Goal: Task Accomplishment & Management: Use online tool/utility

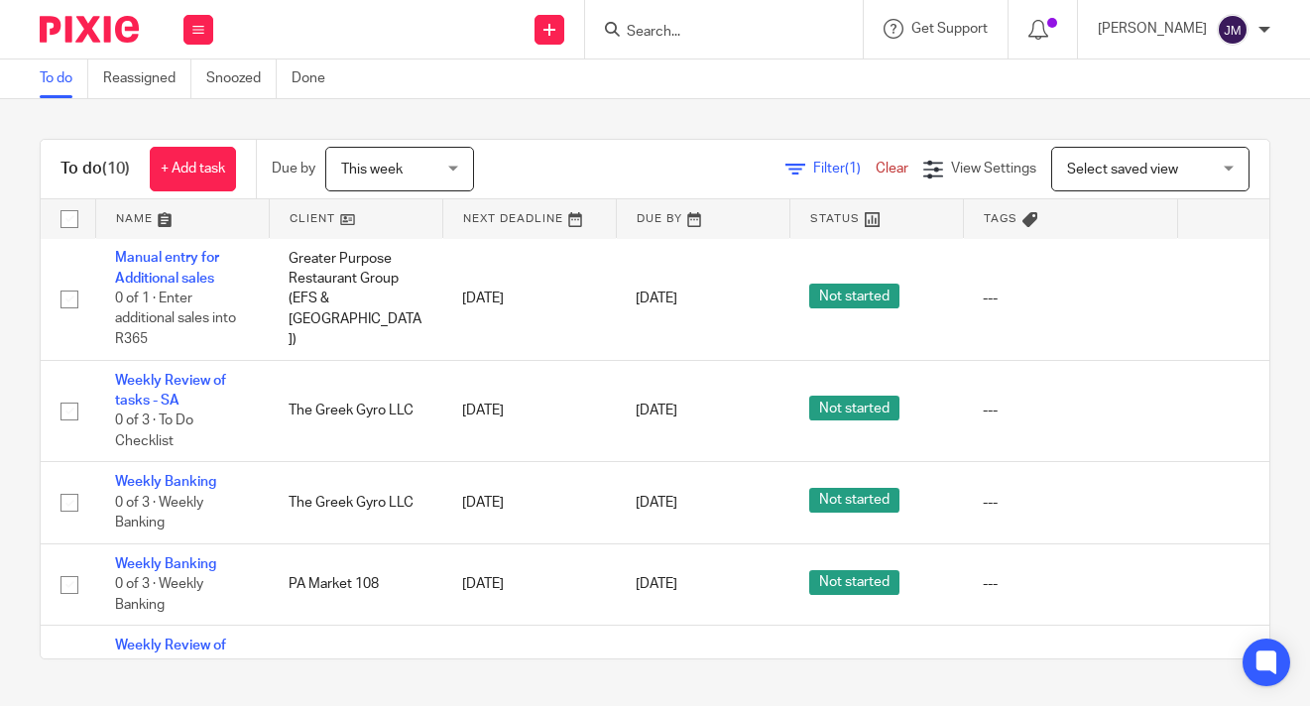
scroll to position [591, 0]
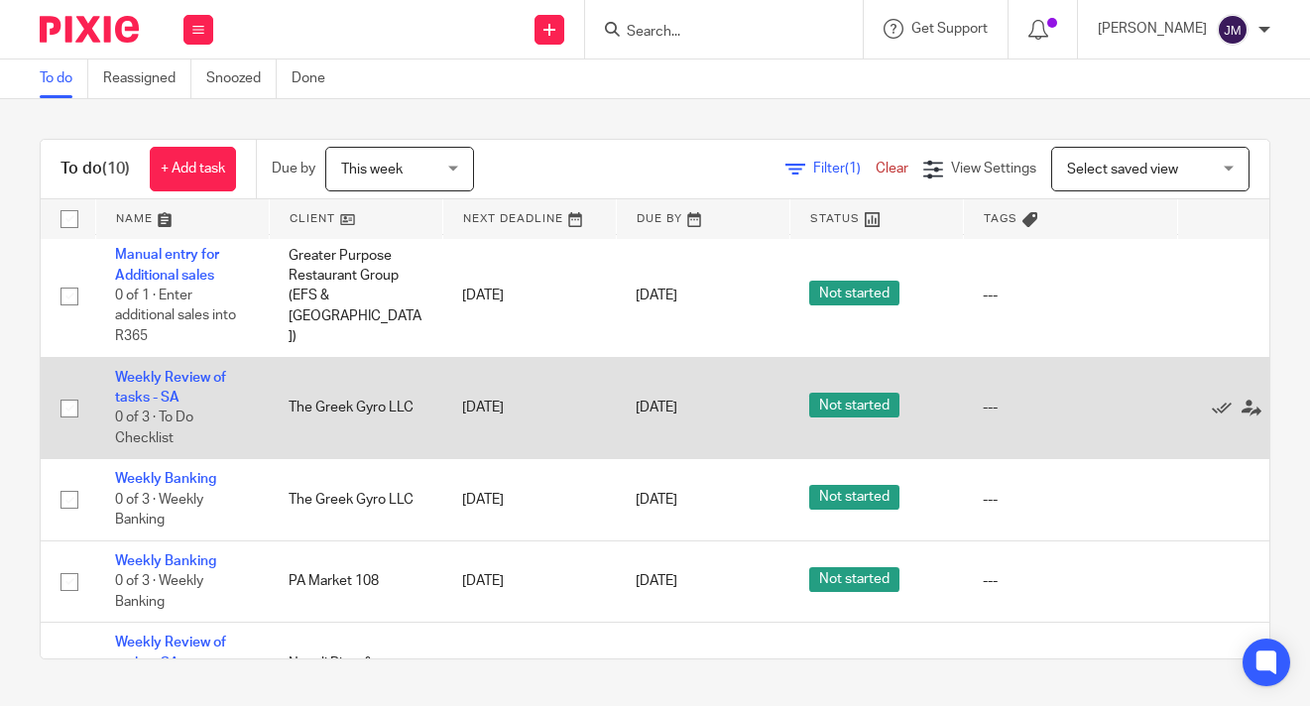
click at [70, 390] on input "checkbox" at bounding box center [70, 409] width 38 height 38
checkbox input "true"
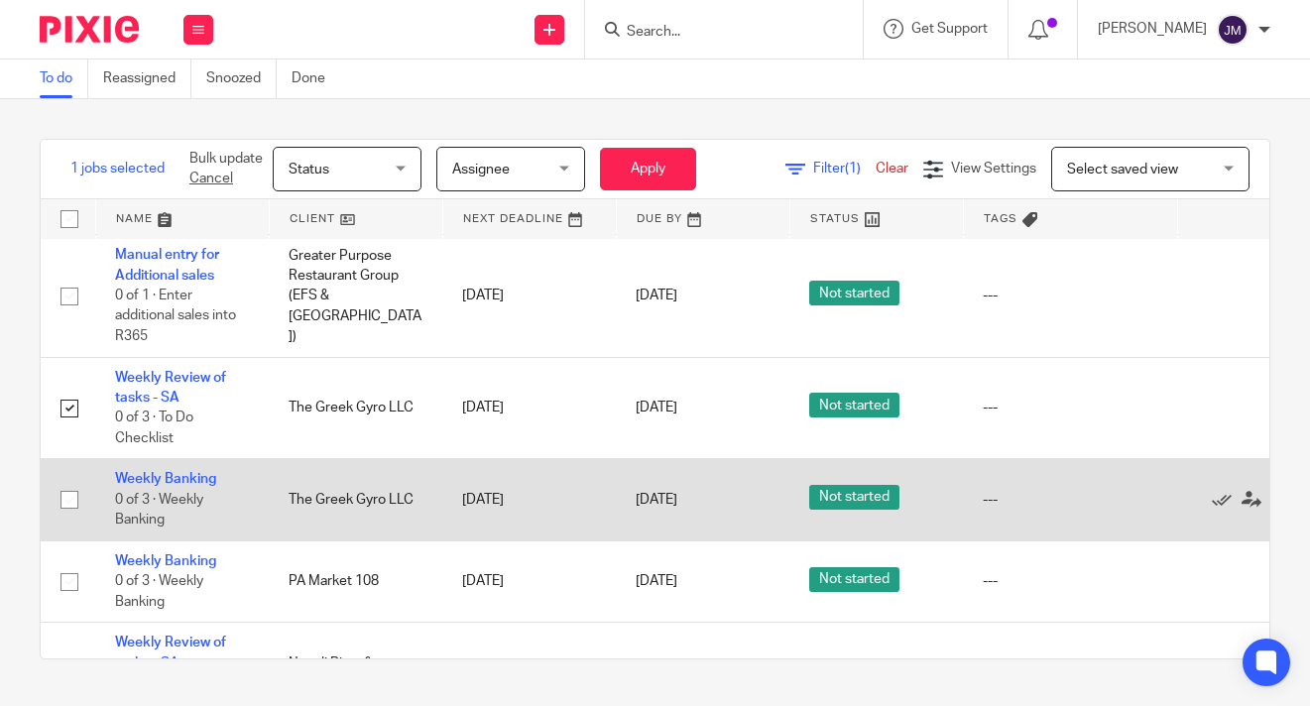
click at [76, 484] on input "checkbox" at bounding box center [70, 500] width 38 height 38
checkbox input "true"
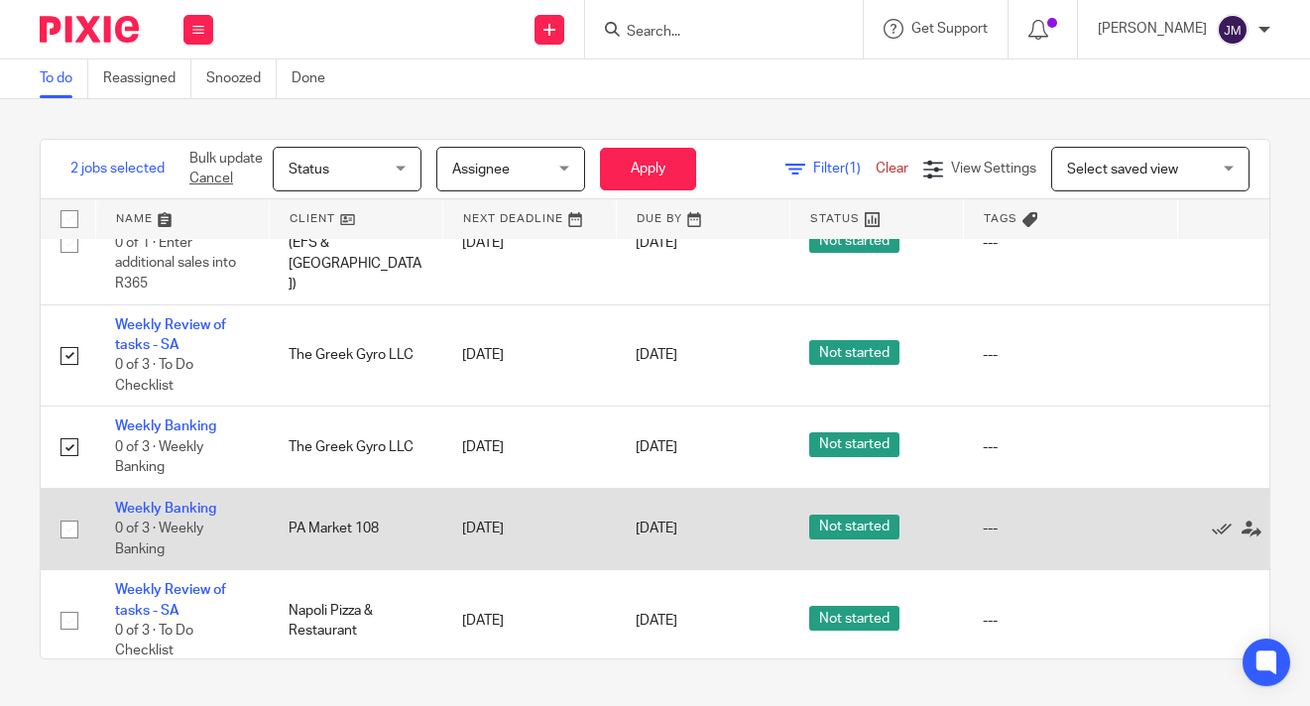
scroll to position [642, 0]
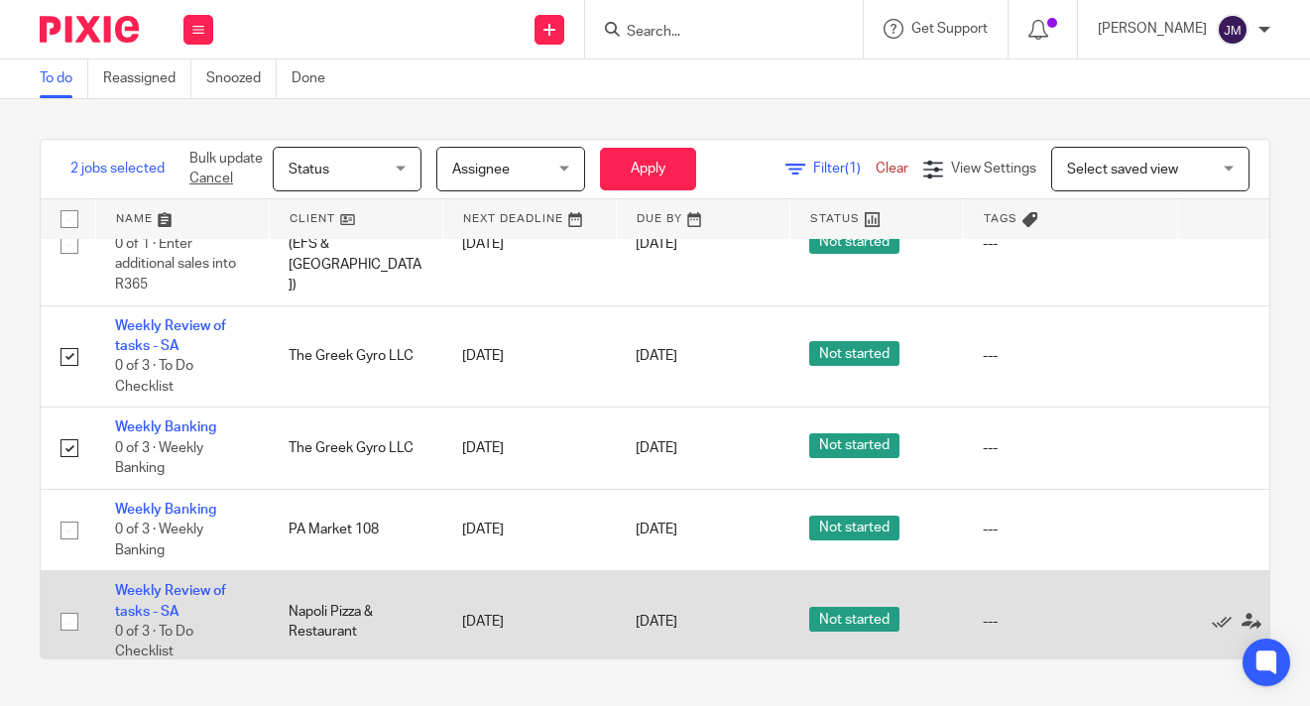
click at [76, 605] on input "checkbox" at bounding box center [70, 622] width 38 height 38
checkbox input "true"
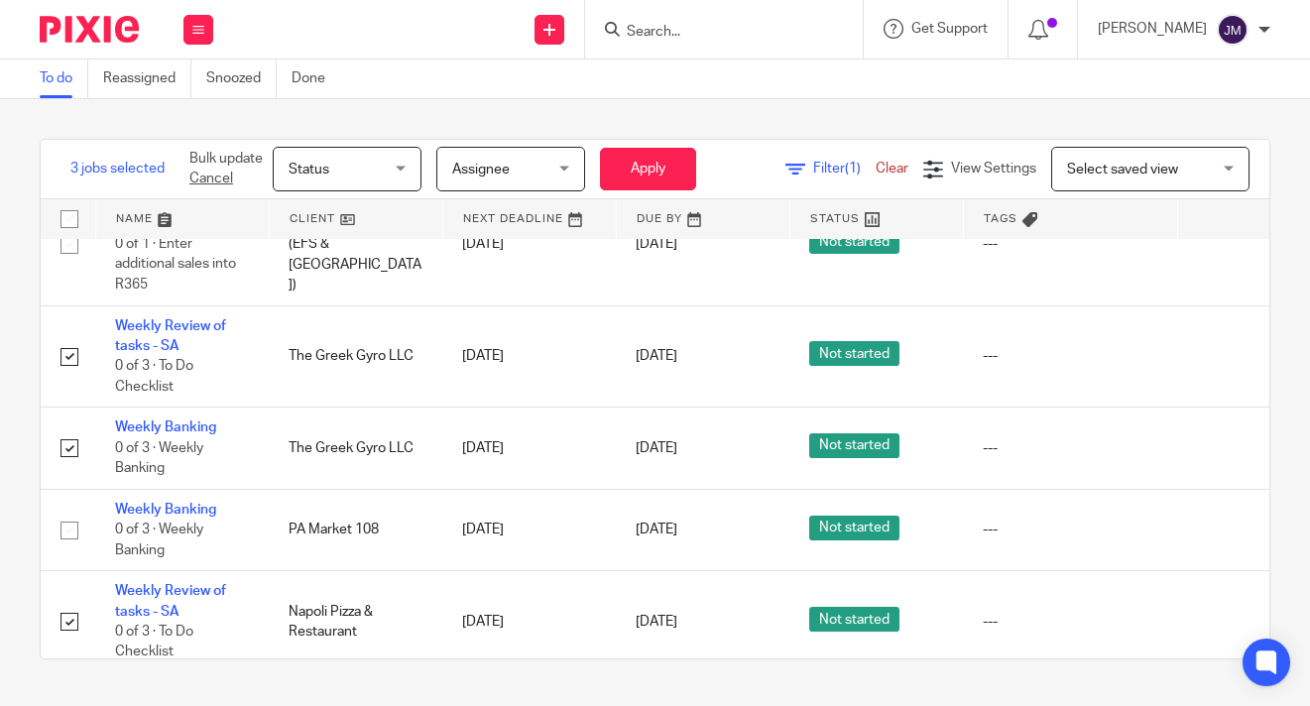
click at [380, 197] on div "Bulk update Cancel Status Status Status Not started In progress Done Assignee A…" at bounding box center [442, 169] width 536 height 58
click at [384, 180] on span "Status" at bounding box center [340, 169] width 105 height 42
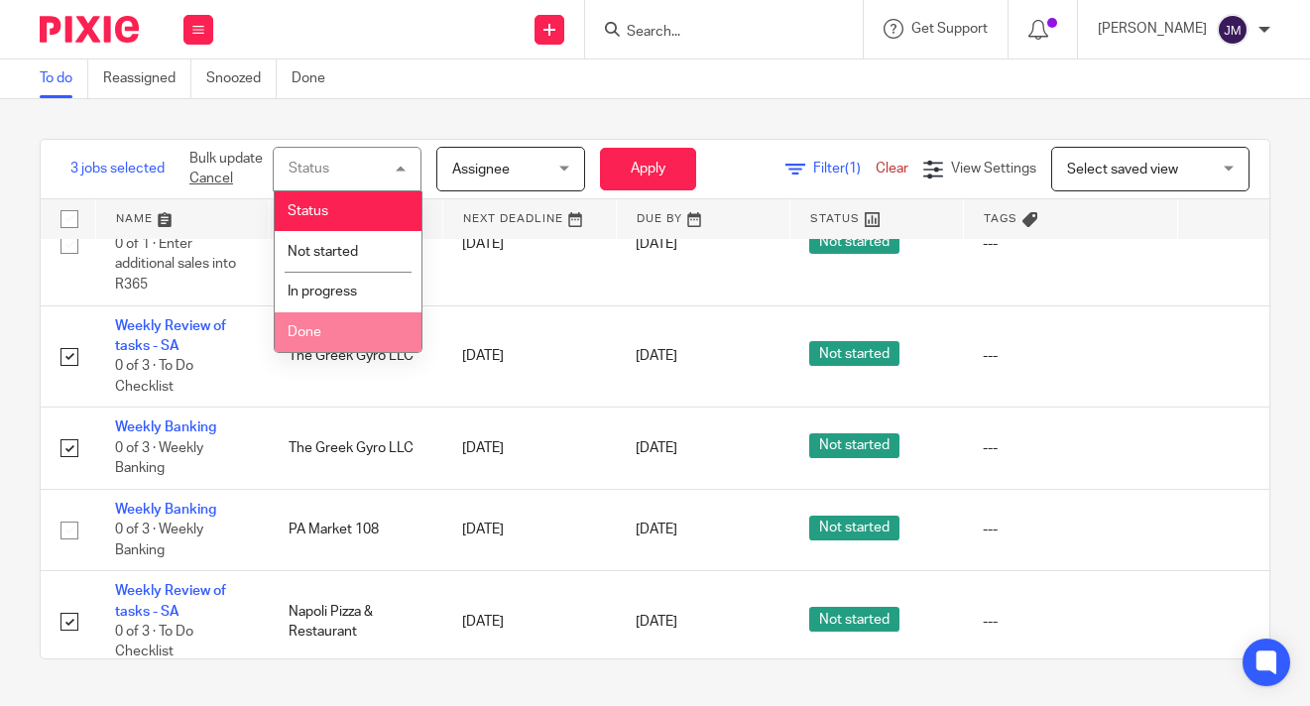
click at [364, 330] on li "Done" at bounding box center [348, 332] width 147 height 41
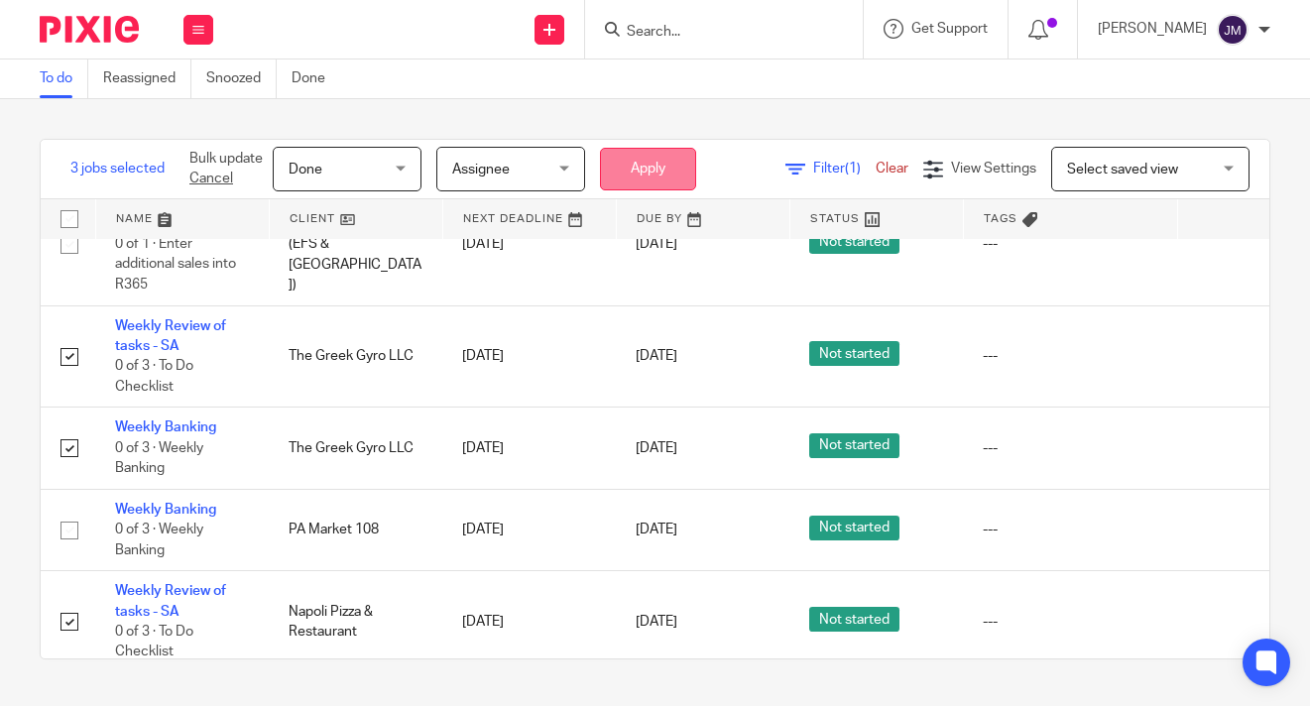
click at [674, 165] on button "Apply" at bounding box center [648, 169] width 96 height 43
